Goal: Task Accomplishment & Management: Complete application form

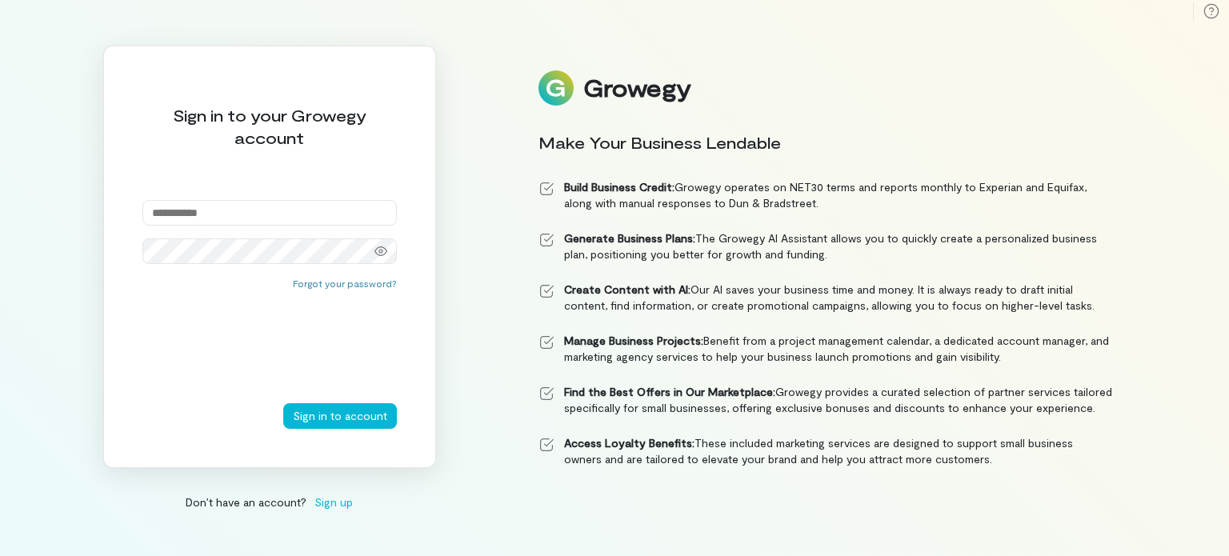
click at [199, 205] on input "email" at bounding box center [269, 213] width 255 height 26
type input "**********"
click at [283, 403] on button "Sign in to account" at bounding box center [340, 416] width 114 height 26
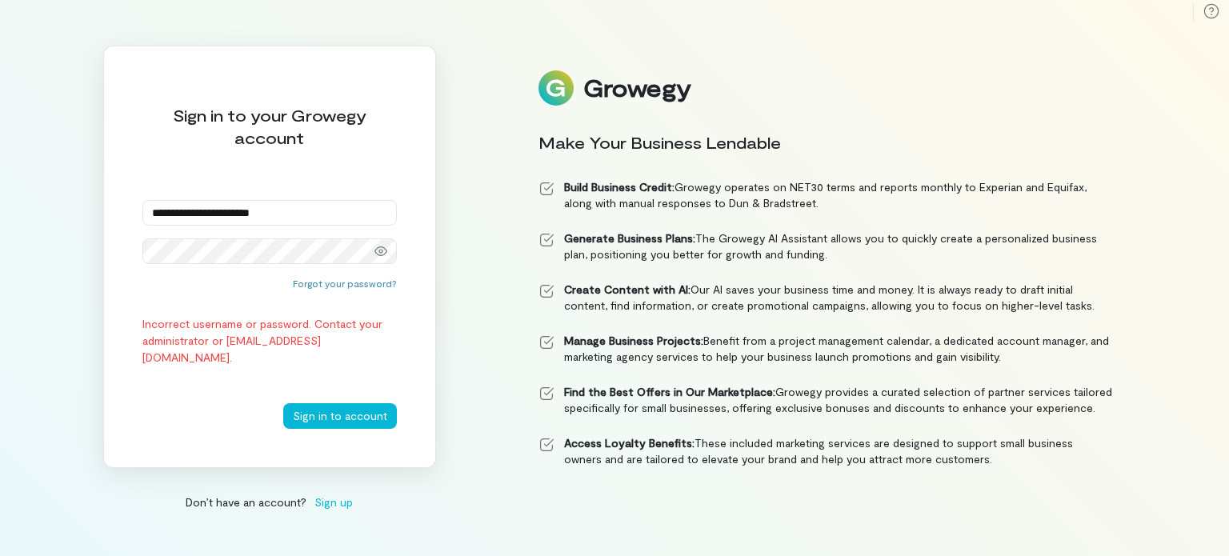
click at [283, 403] on button "Sign in to account" at bounding box center [340, 416] width 114 height 26
click at [381, 243] on div at bounding box center [381, 251] width 32 height 22
click at [325, 409] on button "Sign in to account" at bounding box center [340, 416] width 114 height 26
click at [323, 284] on button "Forgot your password?" at bounding box center [345, 283] width 104 height 13
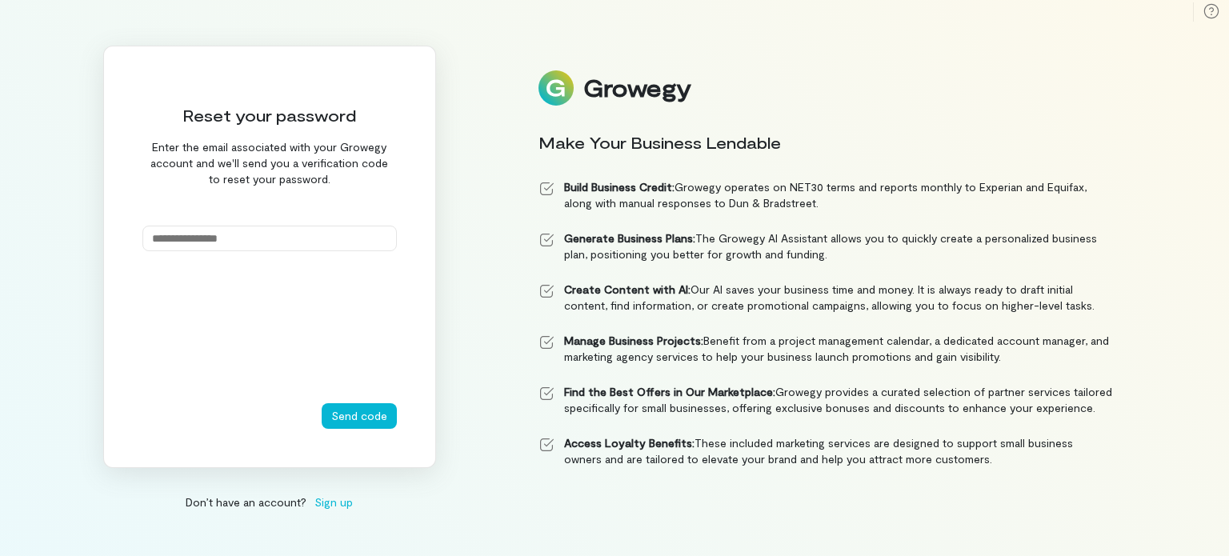
click at [257, 249] on input "email" at bounding box center [269, 239] width 255 height 26
type input "**********"
click at [359, 411] on button "Send code" at bounding box center [359, 416] width 75 height 26
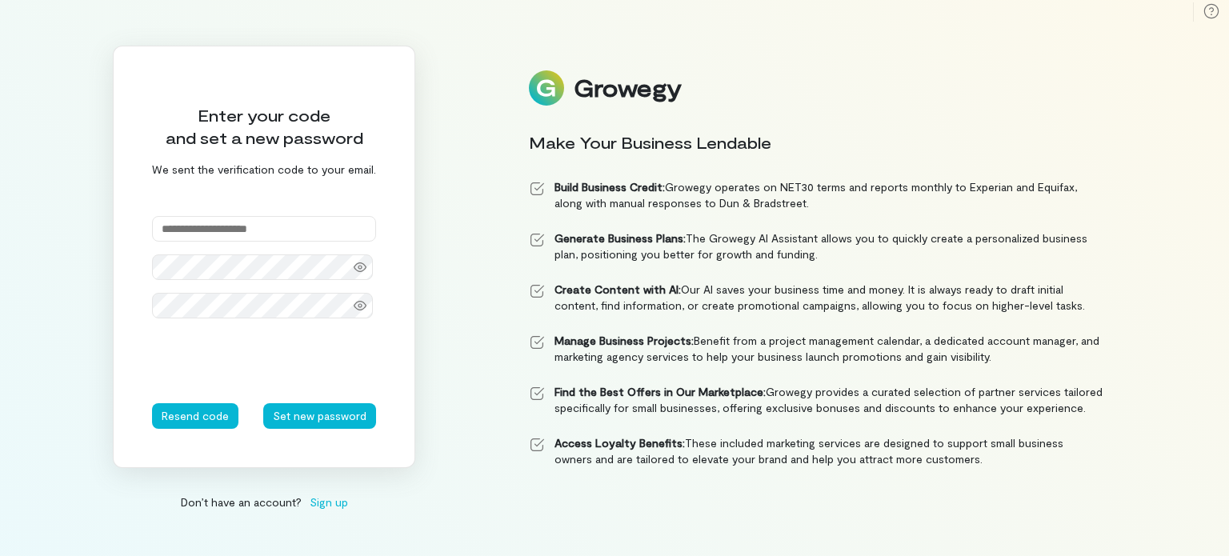
click at [251, 223] on input "text" at bounding box center [264, 229] width 224 height 26
type input "******"
click at [310, 418] on button "Set new password" at bounding box center [319, 416] width 113 height 26
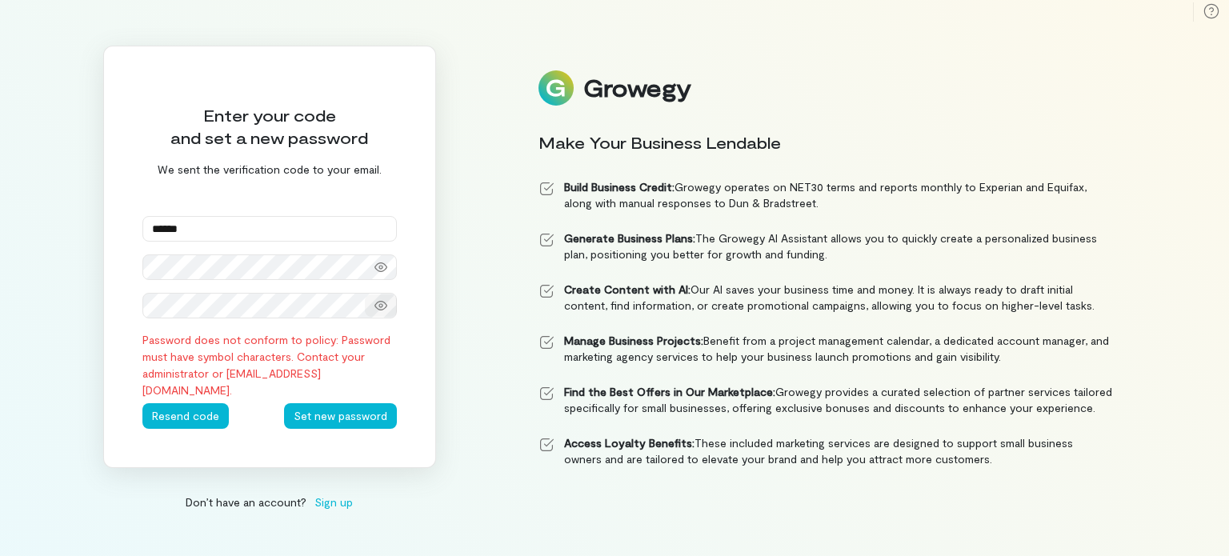
click at [380, 300] on icon at bounding box center [381, 305] width 13 height 13
click at [383, 263] on icon at bounding box center [381, 268] width 13 height 10
click at [322, 406] on button "Set new password" at bounding box center [340, 416] width 113 height 26
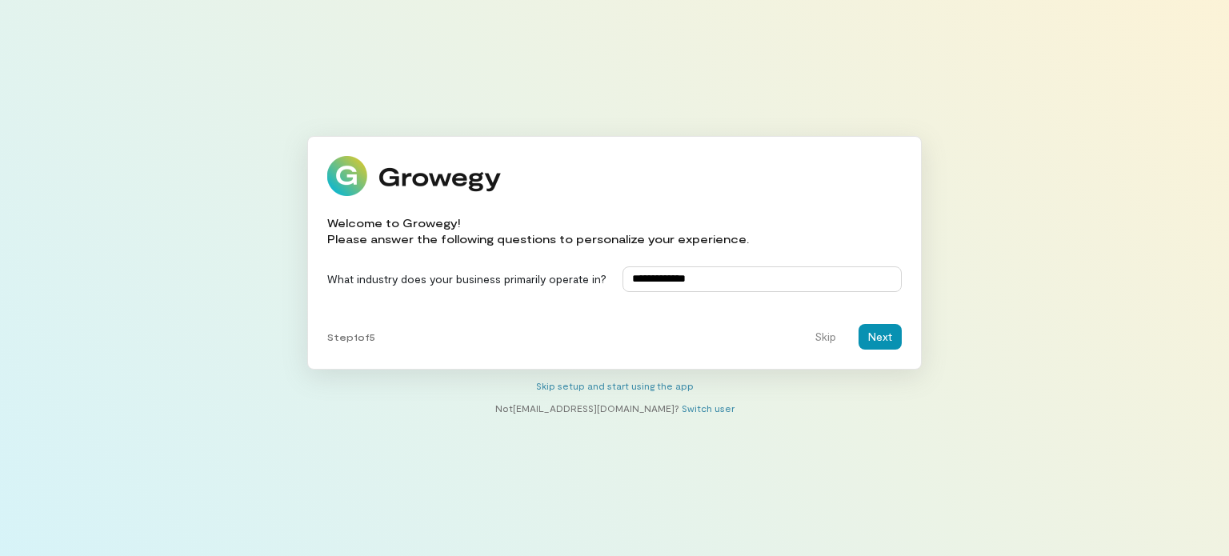
type input "**********"
click at [877, 332] on button "Next" at bounding box center [880, 337] width 43 height 26
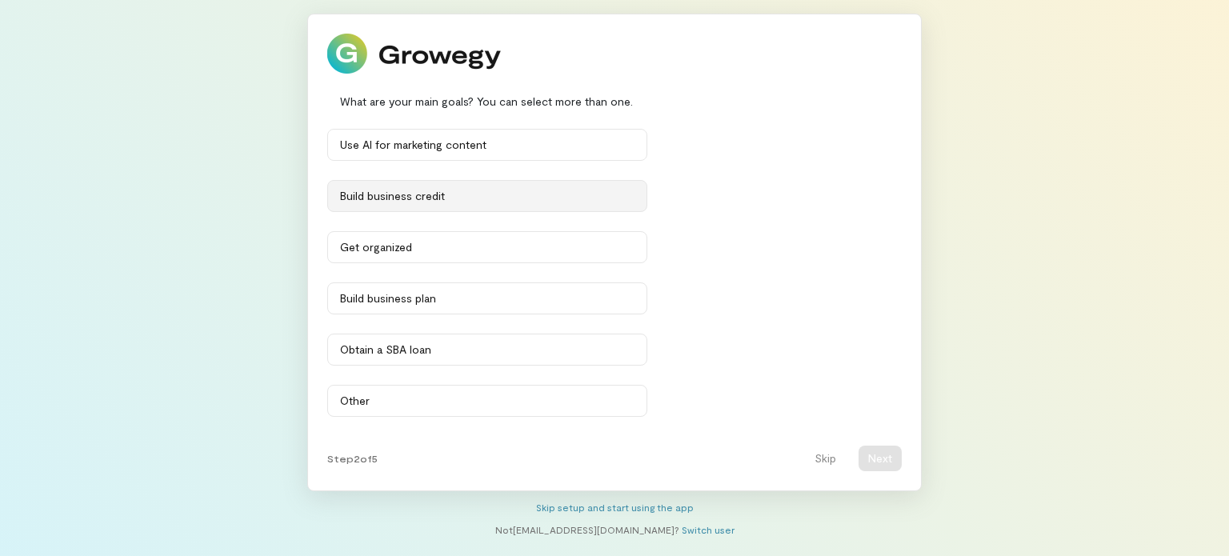
click at [500, 192] on div "Build business credit" at bounding box center [487, 196] width 295 height 16
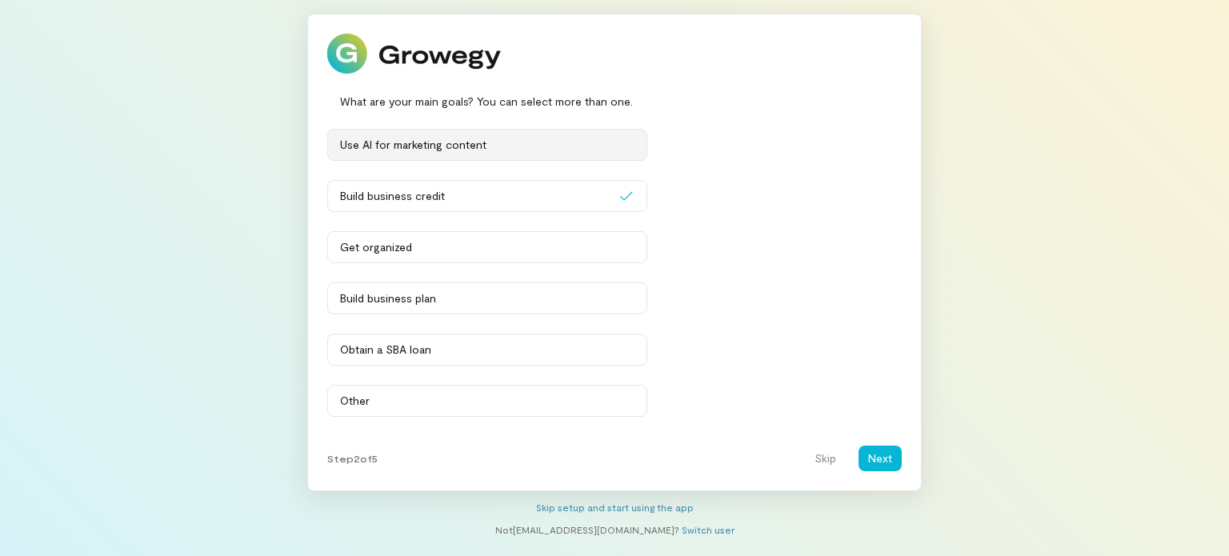
click at [478, 143] on div "Use AI for marketing content" at bounding box center [487, 145] width 295 height 16
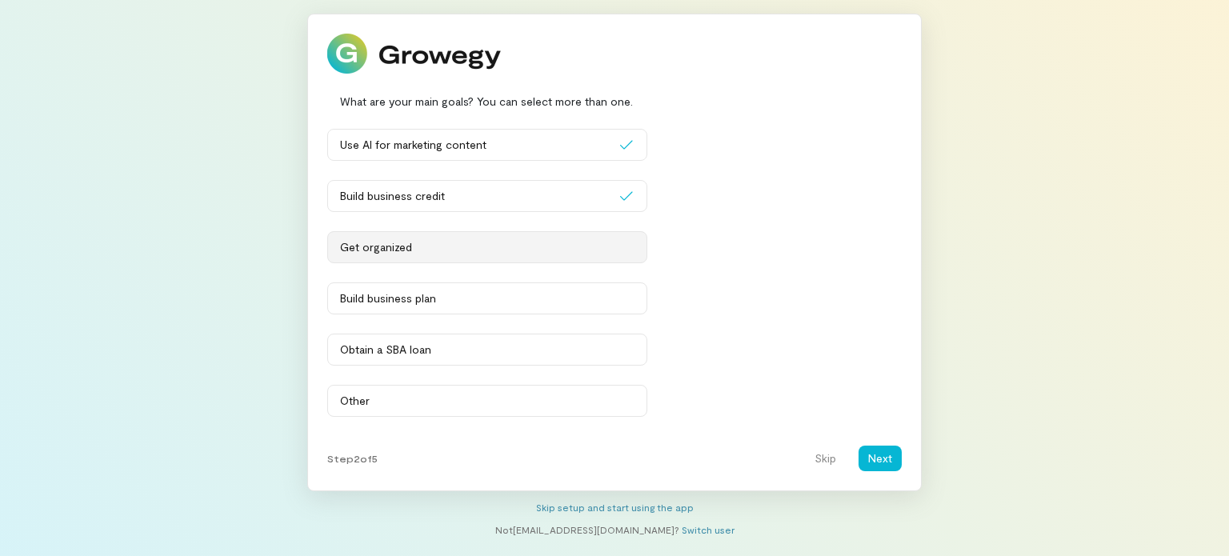
click at [472, 236] on button "Get organized" at bounding box center [487, 247] width 320 height 32
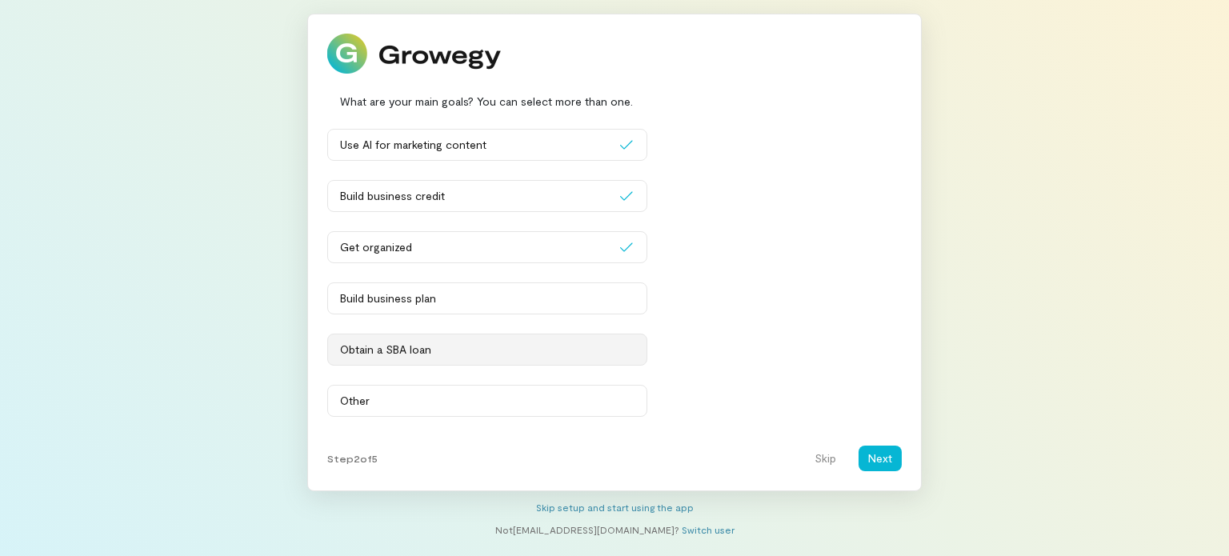
click at [471, 347] on div "Obtain a SBA loan" at bounding box center [487, 350] width 295 height 16
drag, startPoint x: 471, startPoint y: 347, endPoint x: 493, endPoint y: 294, distance: 57.4
click at [493, 294] on div "Use AI for marketing content Build business credit Get organized Build business…" at bounding box center [614, 277] width 575 height 297
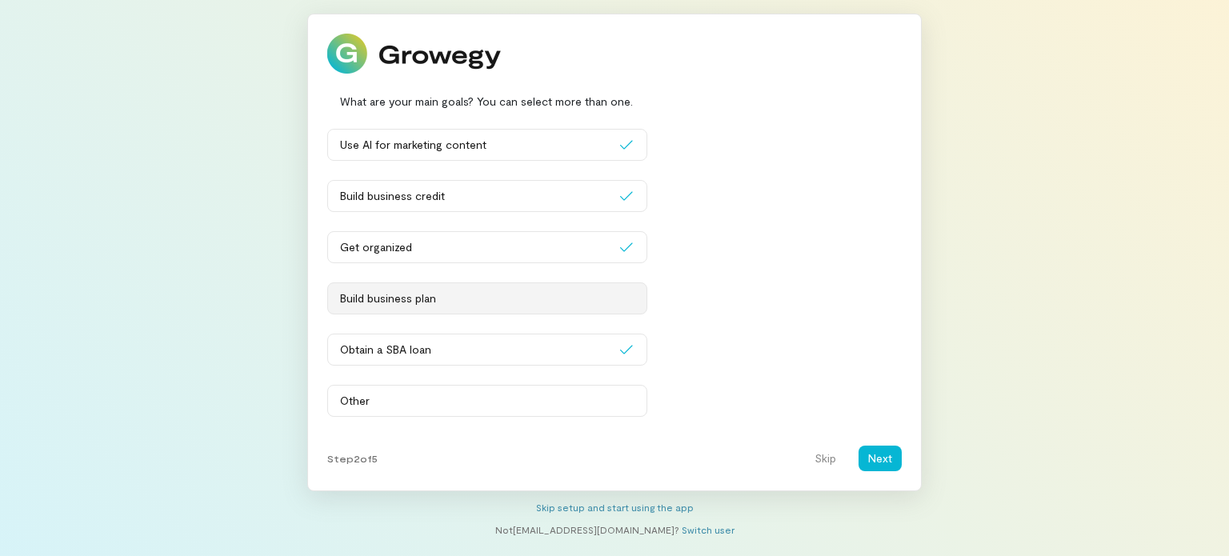
click at [524, 311] on button "Build business plan" at bounding box center [487, 299] width 320 height 32
click at [877, 455] on button "Next" at bounding box center [880, 459] width 43 height 26
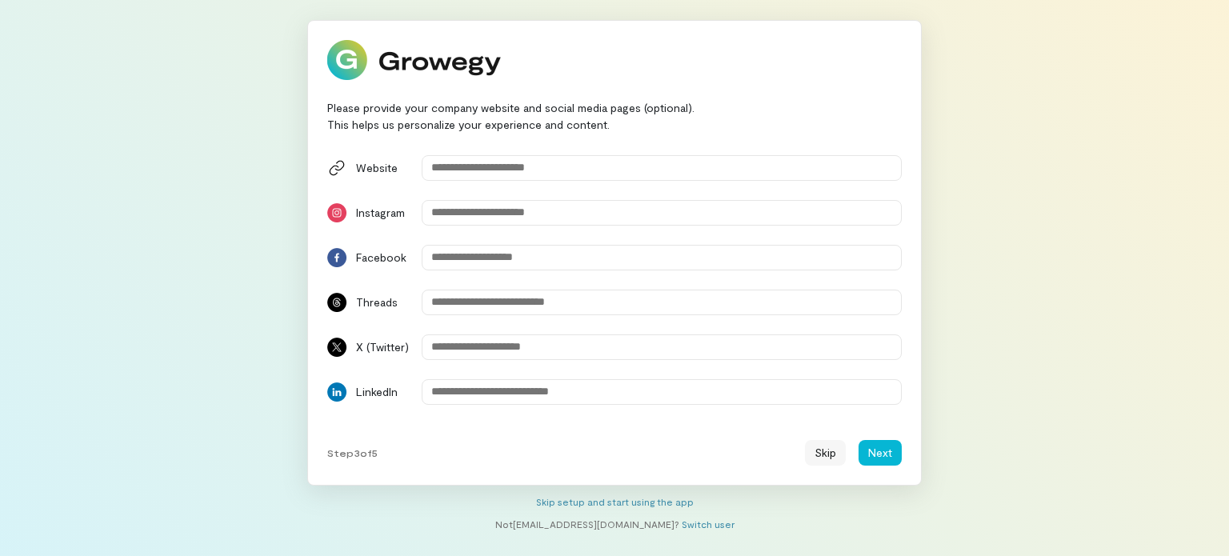
click at [842, 451] on button "Skip" at bounding box center [825, 453] width 41 height 26
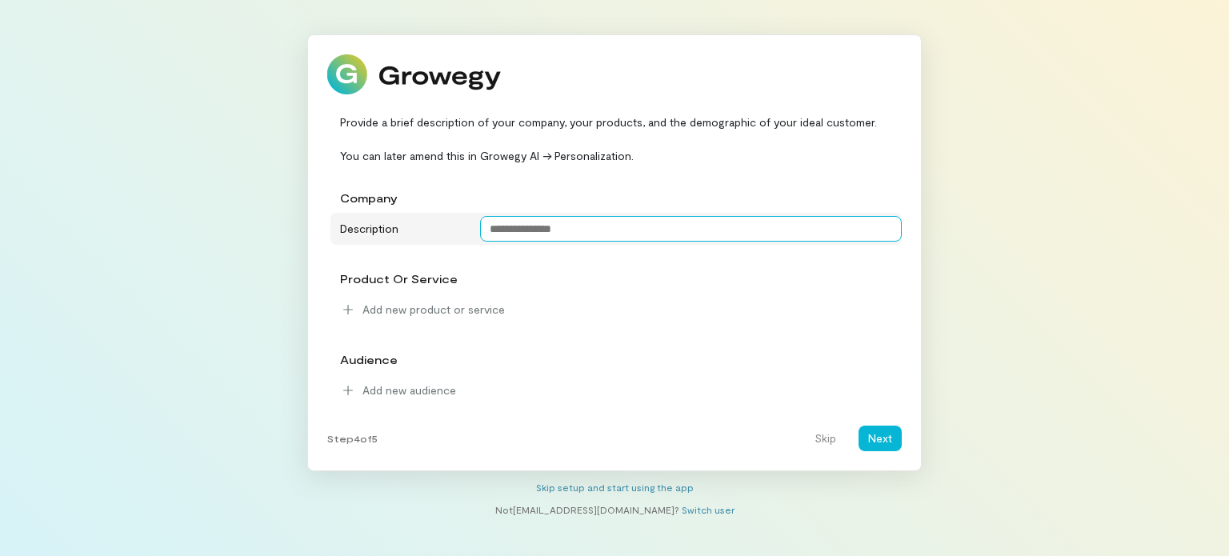
click at [509, 233] on textarea at bounding box center [691, 229] width 423 height 26
type textarea "**********"
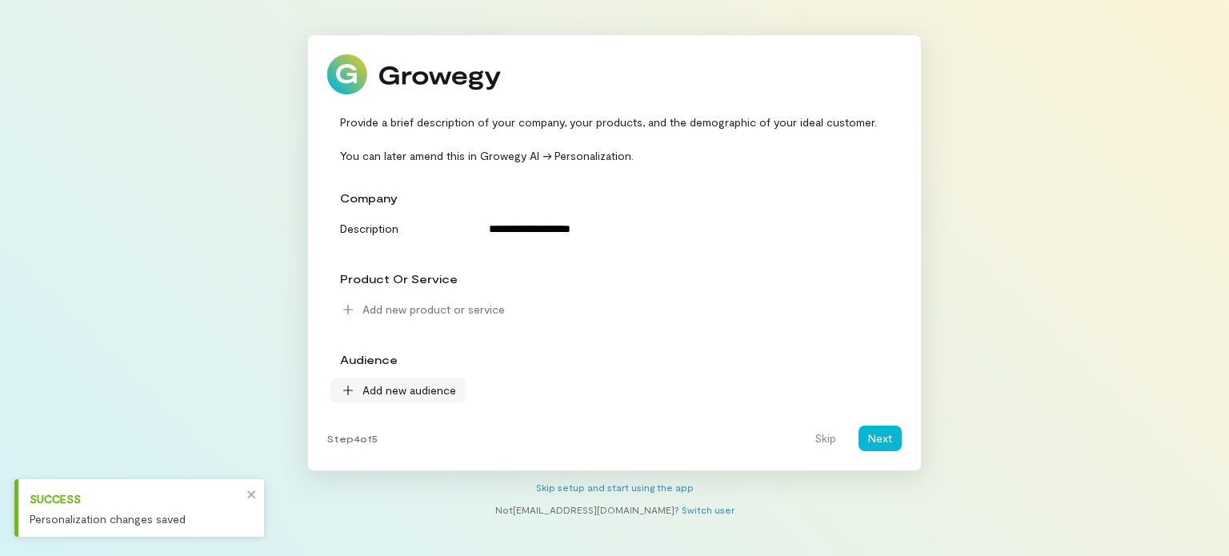
click at [387, 380] on div "Add new audience" at bounding box center [398, 391] width 135 height 26
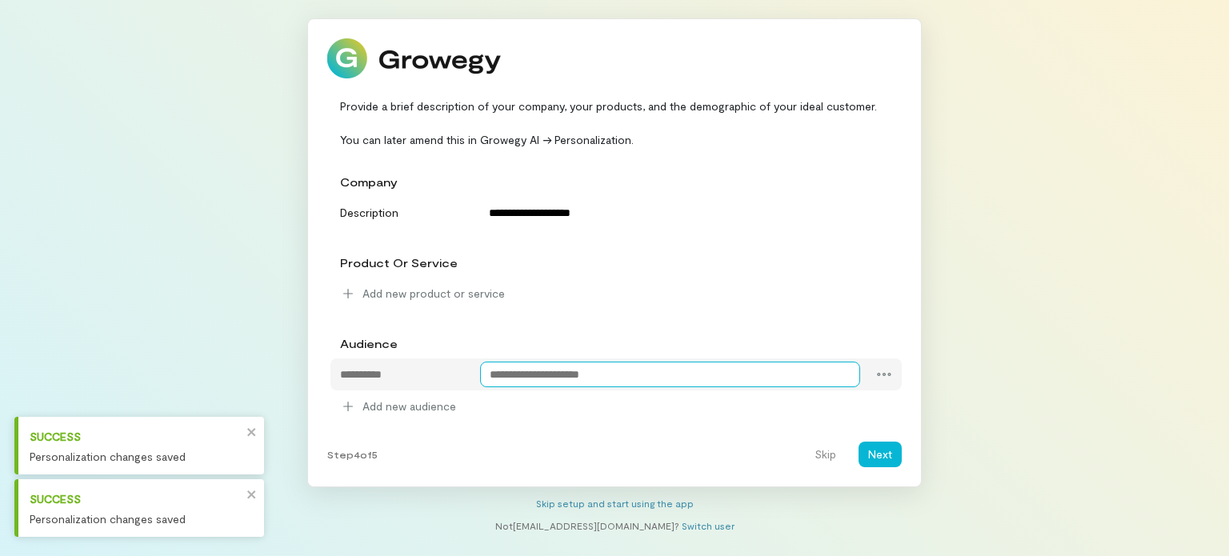
click at [540, 383] on textarea at bounding box center [670, 375] width 381 height 26
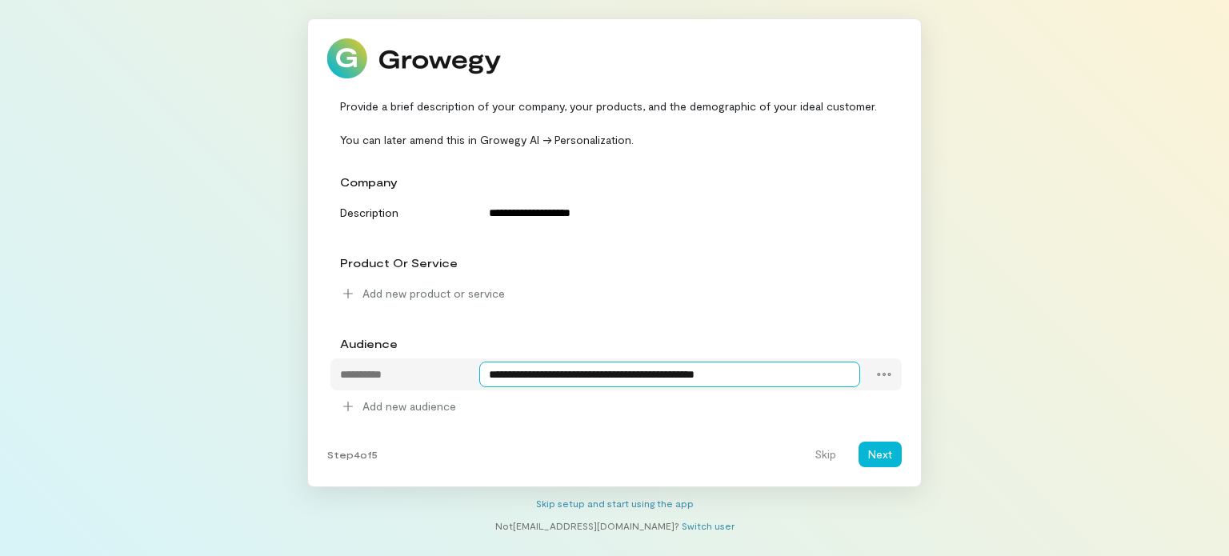
type textarea "**********"
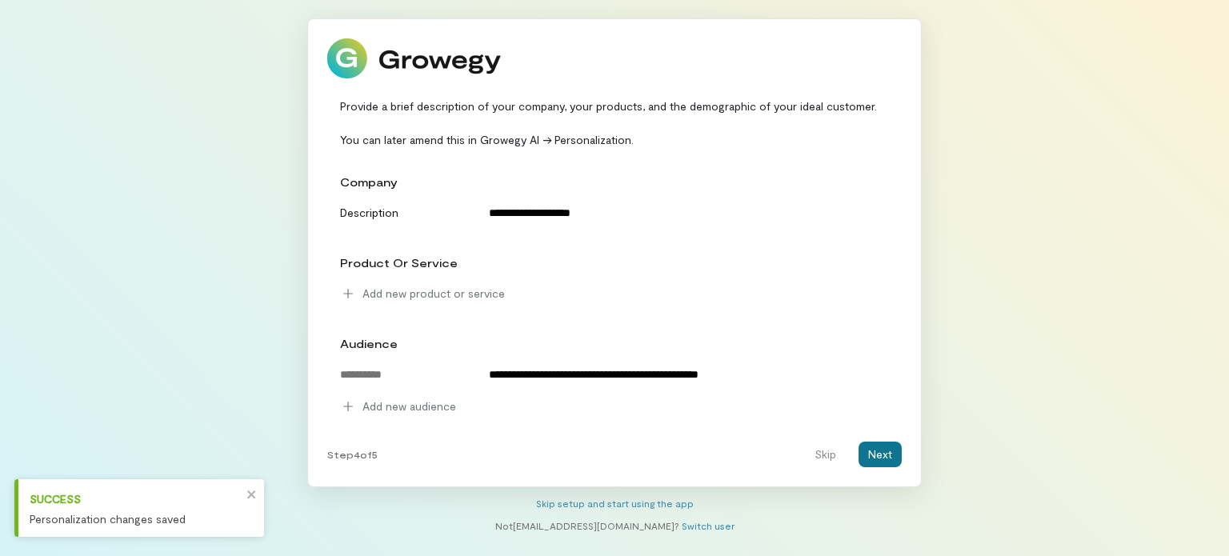
click at [865, 453] on button "Next" at bounding box center [880, 455] width 43 height 26
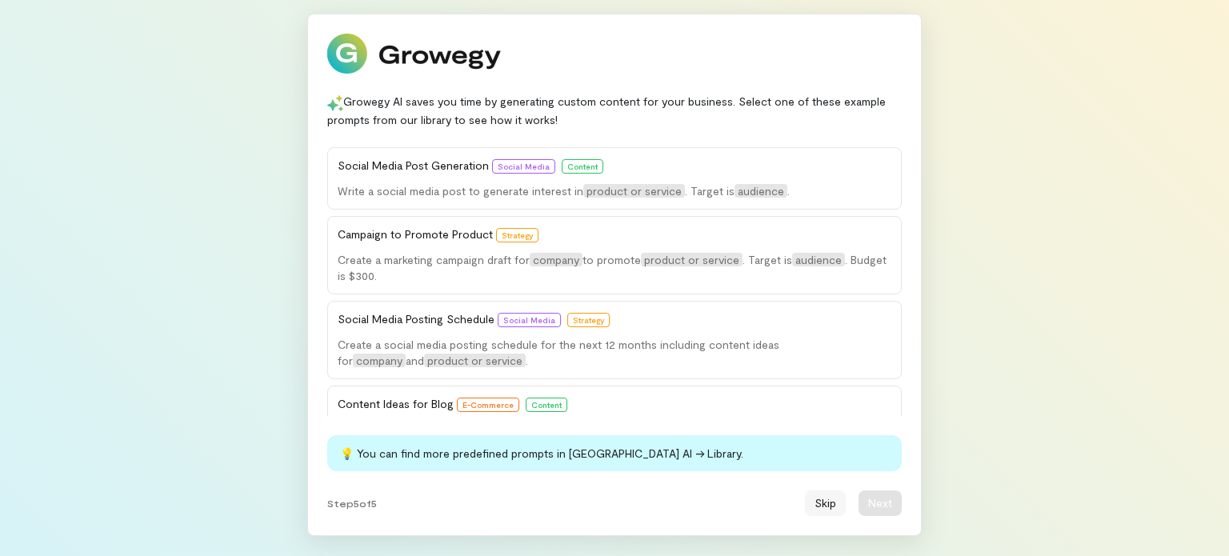
click at [812, 499] on button "Skip" at bounding box center [825, 504] width 41 height 26
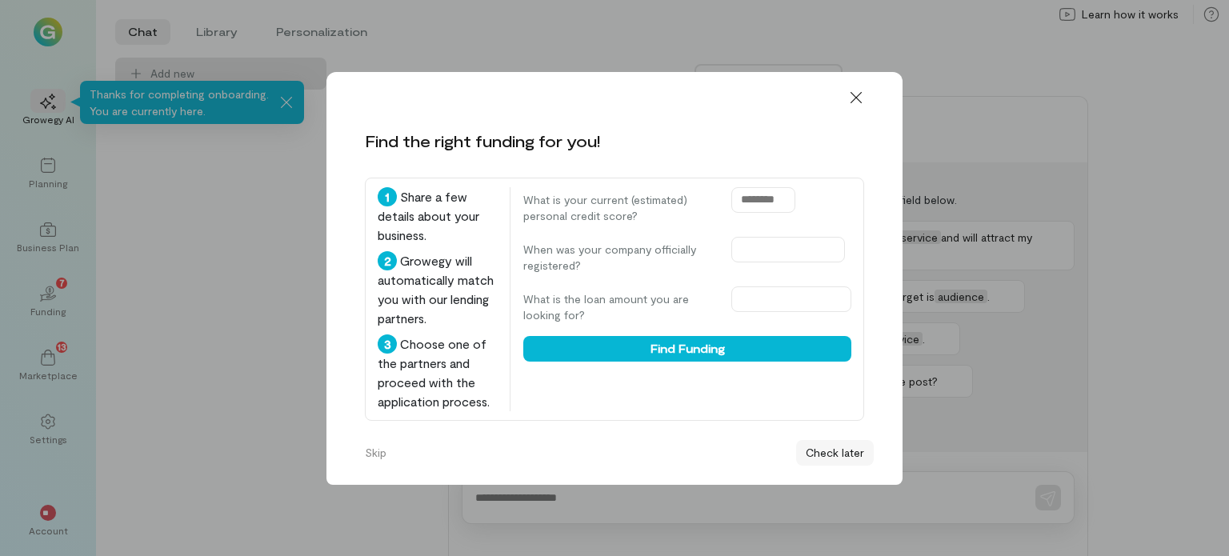
click at [832, 459] on button "Check later" at bounding box center [835, 453] width 78 height 26
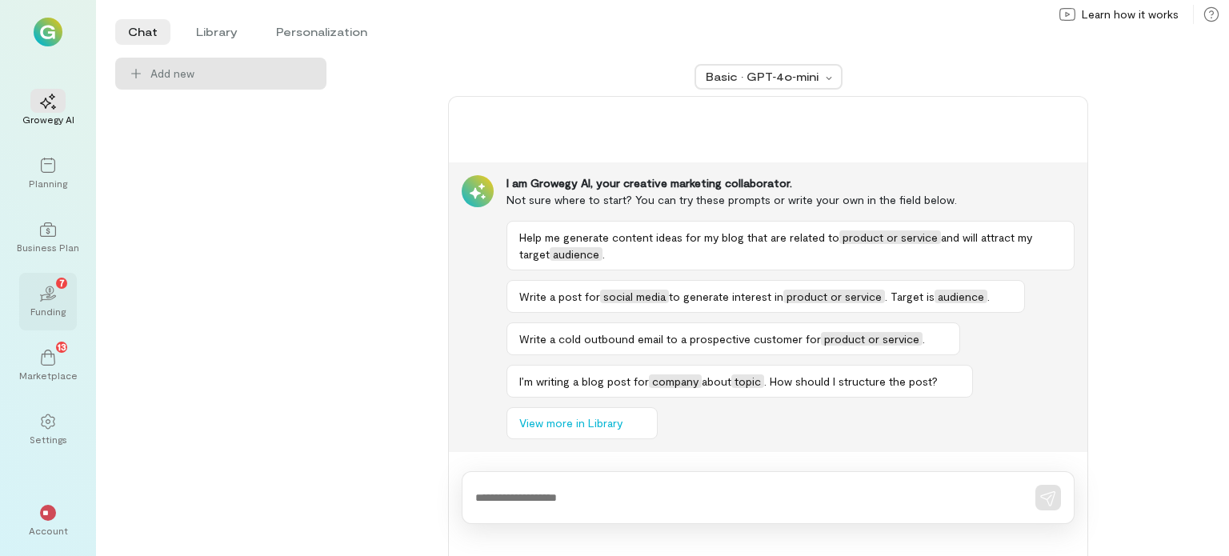
click at [38, 312] on div "Funding" at bounding box center [47, 311] width 35 height 13
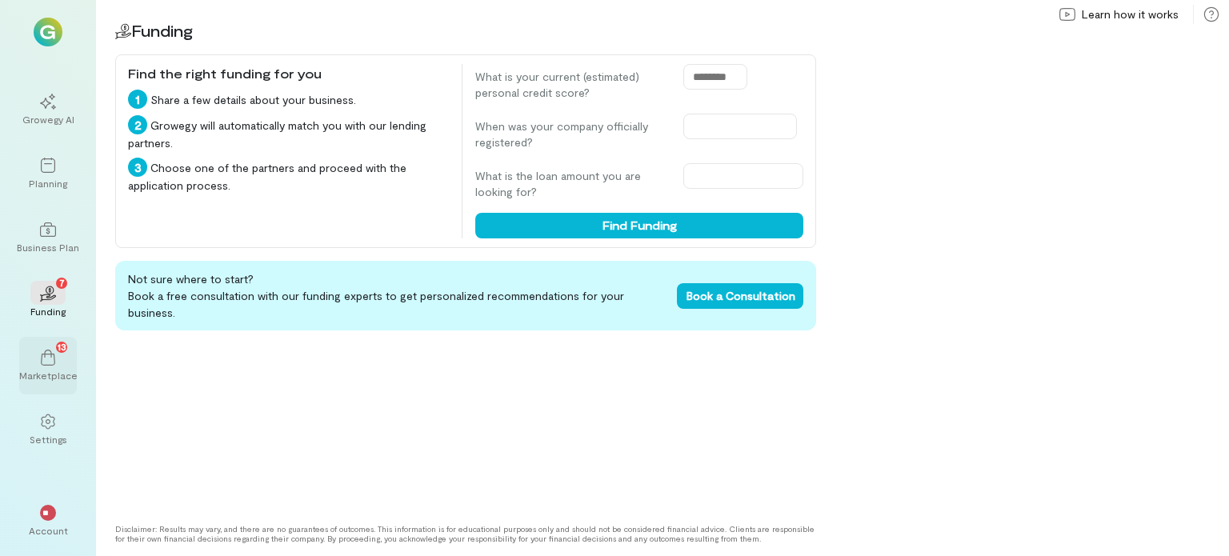
click at [27, 351] on div "13 Marketplace" at bounding box center [48, 366] width 58 height 58
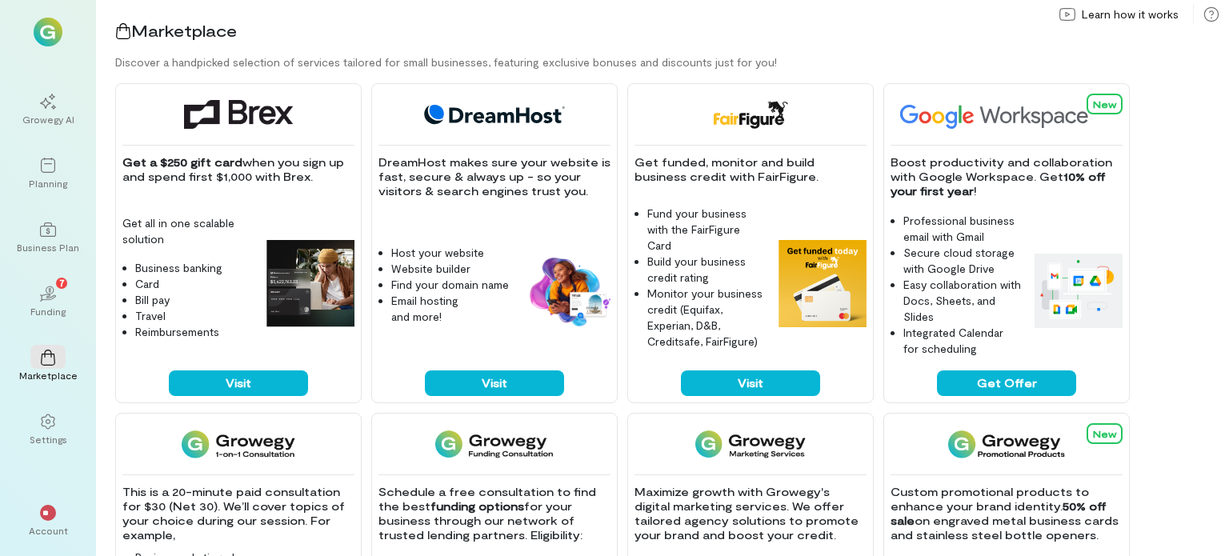
click at [58, 34] on img at bounding box center [48, 32] width 29 height 29
click at [42, 184] on div "Planning" at bounding box center [48, 183] width 38 height 13
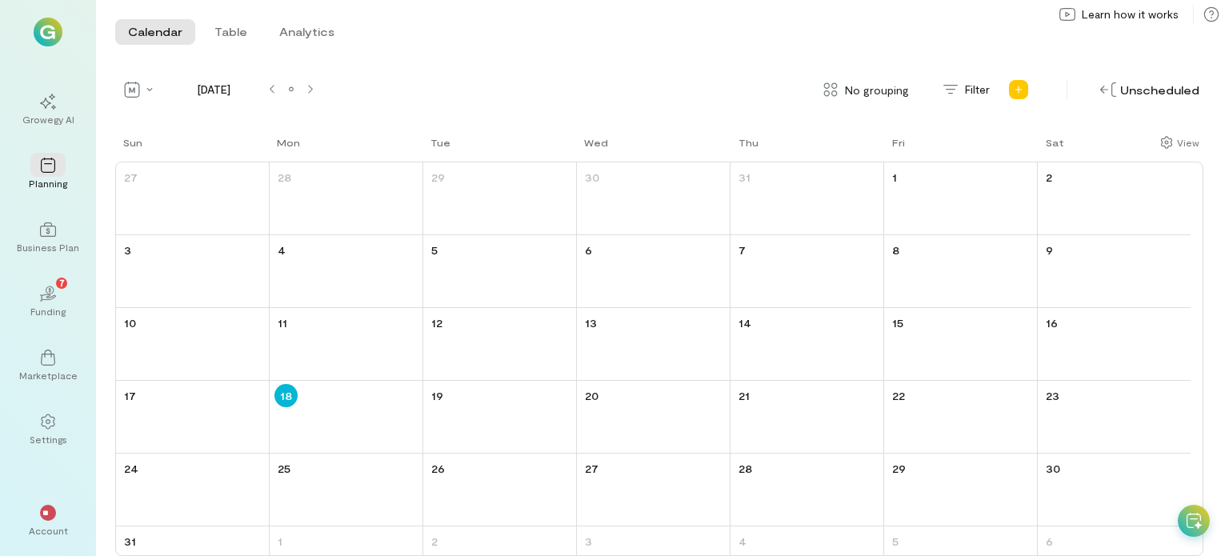
click at [53, 18] on img at bounding box center [48, 32] width 29 height 29
